Goal: Task Accomplishment & Management: Manage account settings

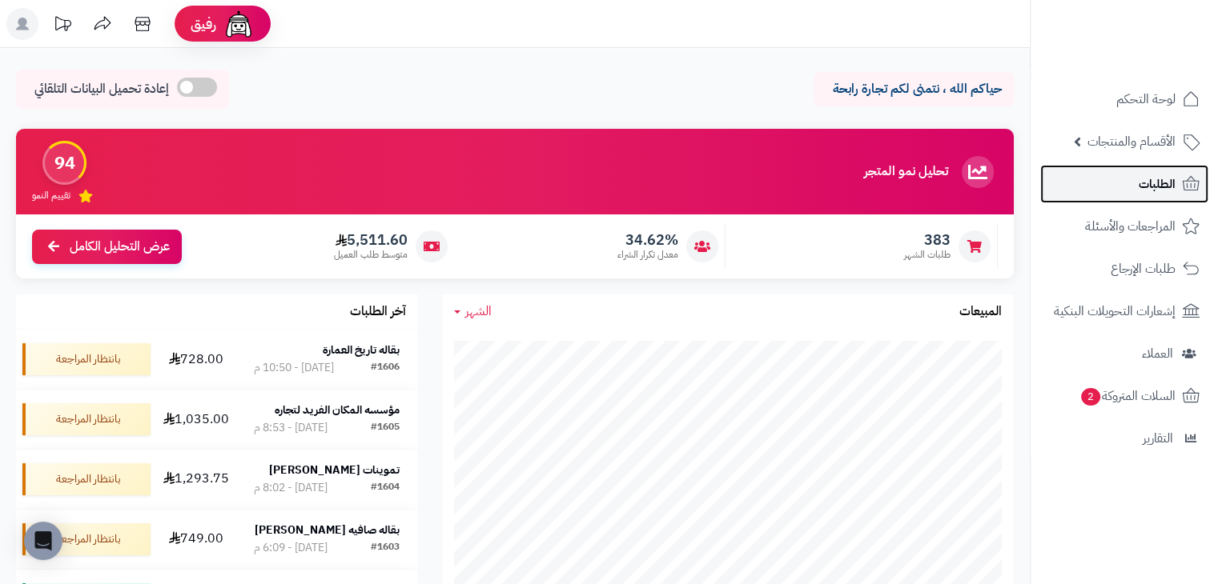
click at [1154, 168] on link "الطلبات" at bounding box center [1124, 184] width 168 height 38
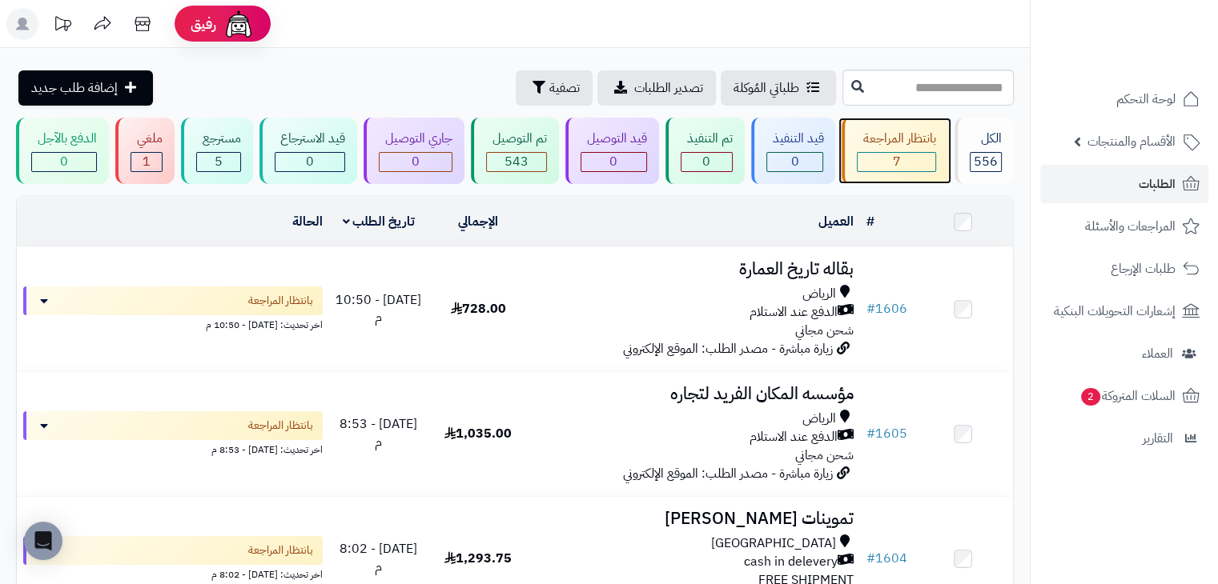
click at [932, 155] on div "7" at bounding box center [896, 162] width 78 height 18
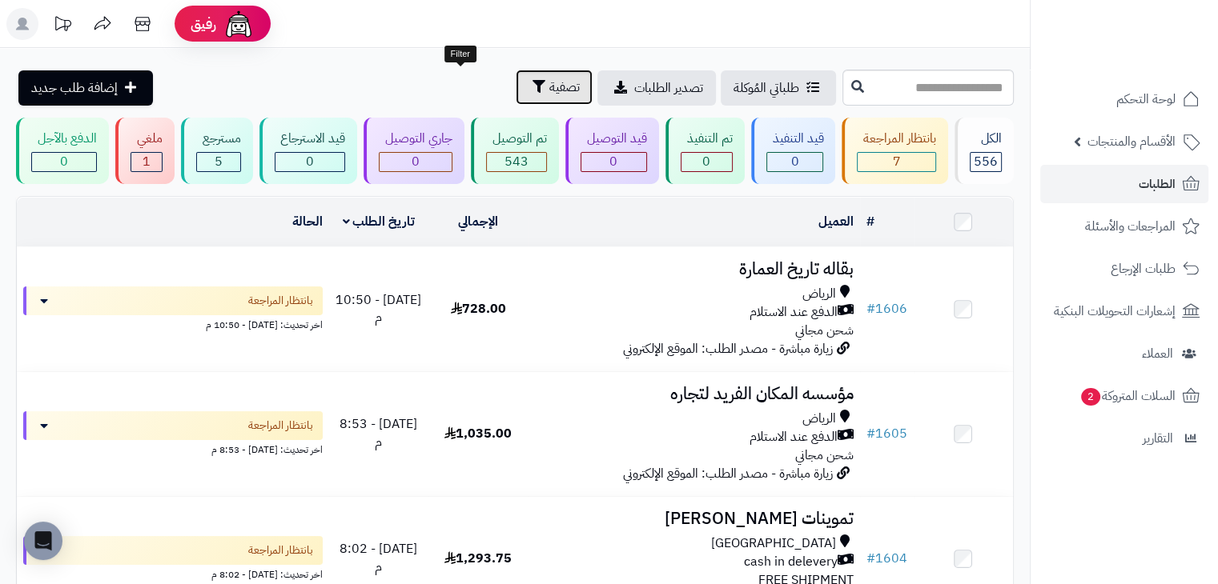
drag, startPoint x: 1105, startPoint y: 345, endPoint x: 426, endPoint y: 73, distance: 731.4
click at [516, 73] on button "تصفية" at bounding box center [554, 87] width 77 height 35
